Goal: Navigation & Orientation: Find specific page/section

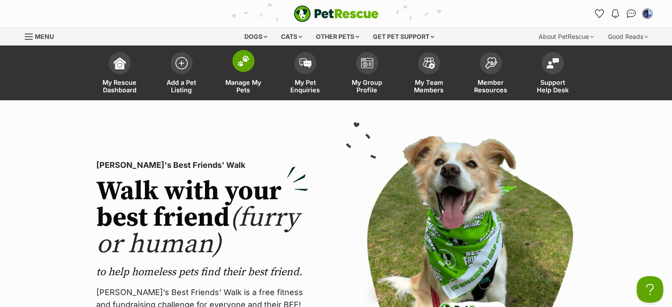
click at [240, 67] on span at bounding box center [243, 61] width 22 height 22
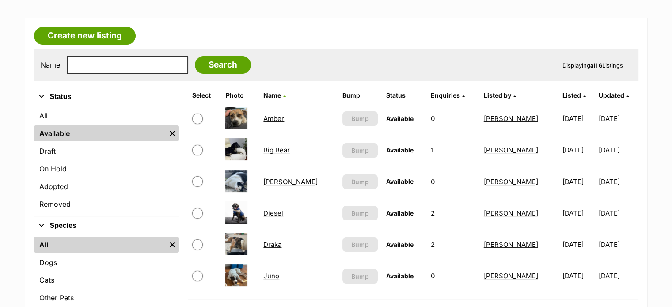
click at [277, 149] on link "Big Bear" at bounding box center [276, 150] width 26 height 8
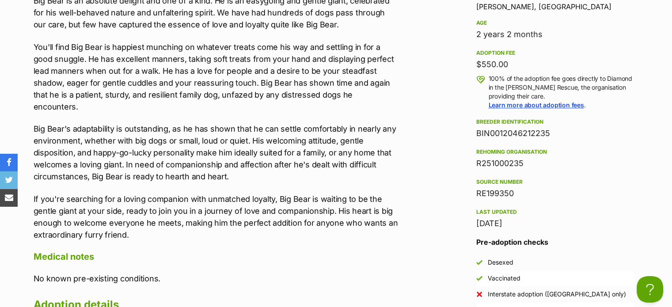
scroll to position [883, 0]
